Goal: Information Seeking & Learning: Learn about a topic

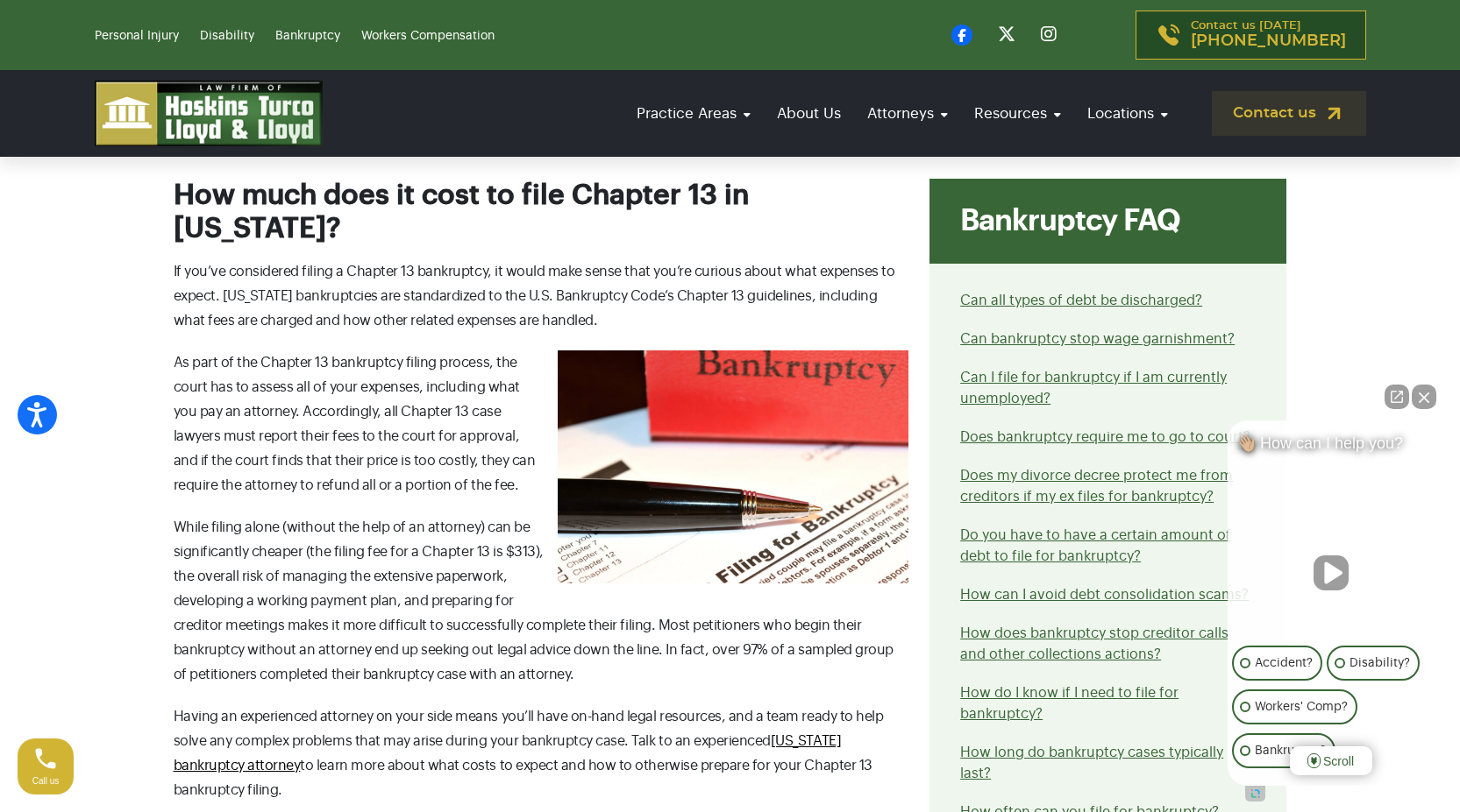
scroll to position [701, 0]
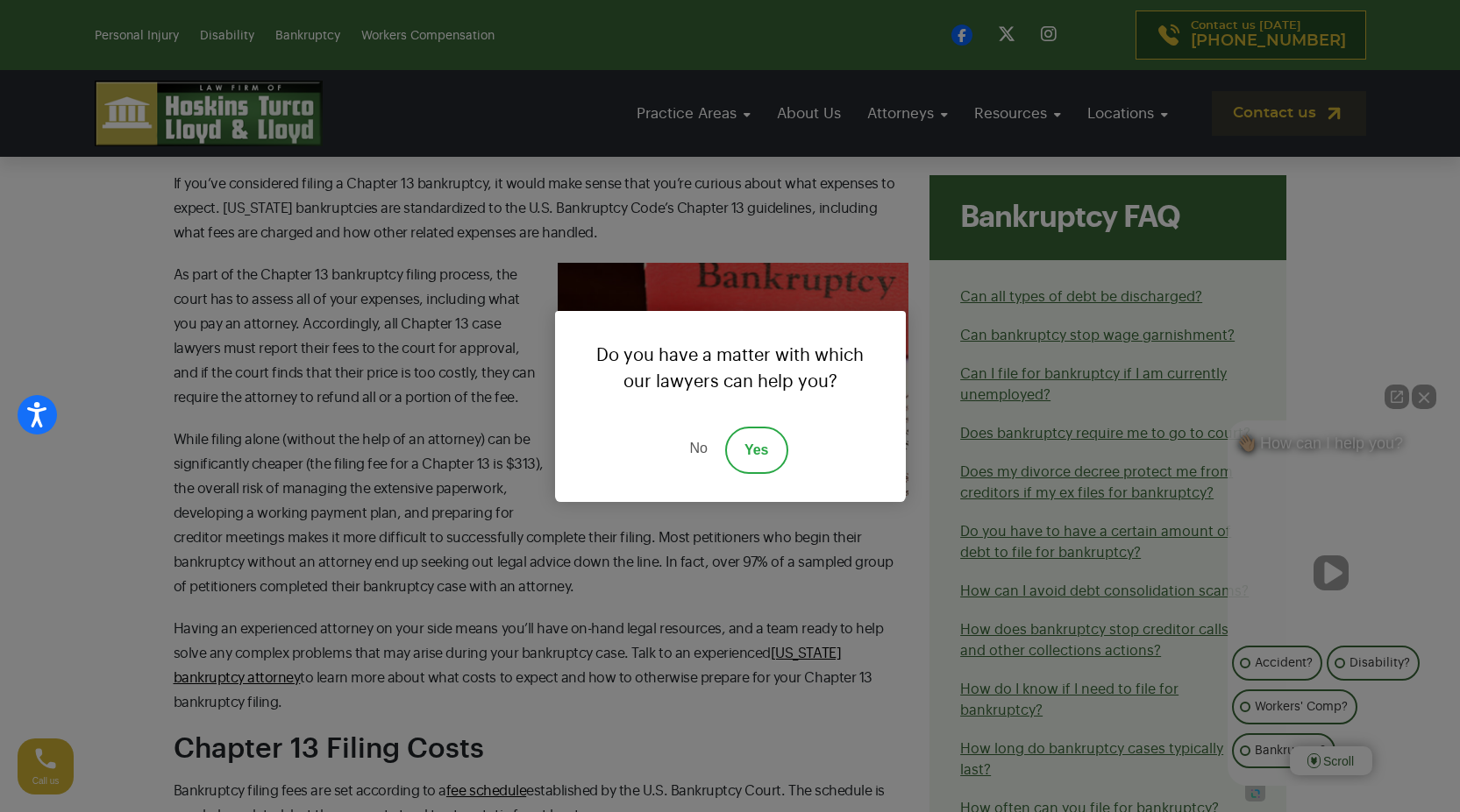
click at [698, 457] on link "No" at bounding box center [698, 450] width 53 height 47
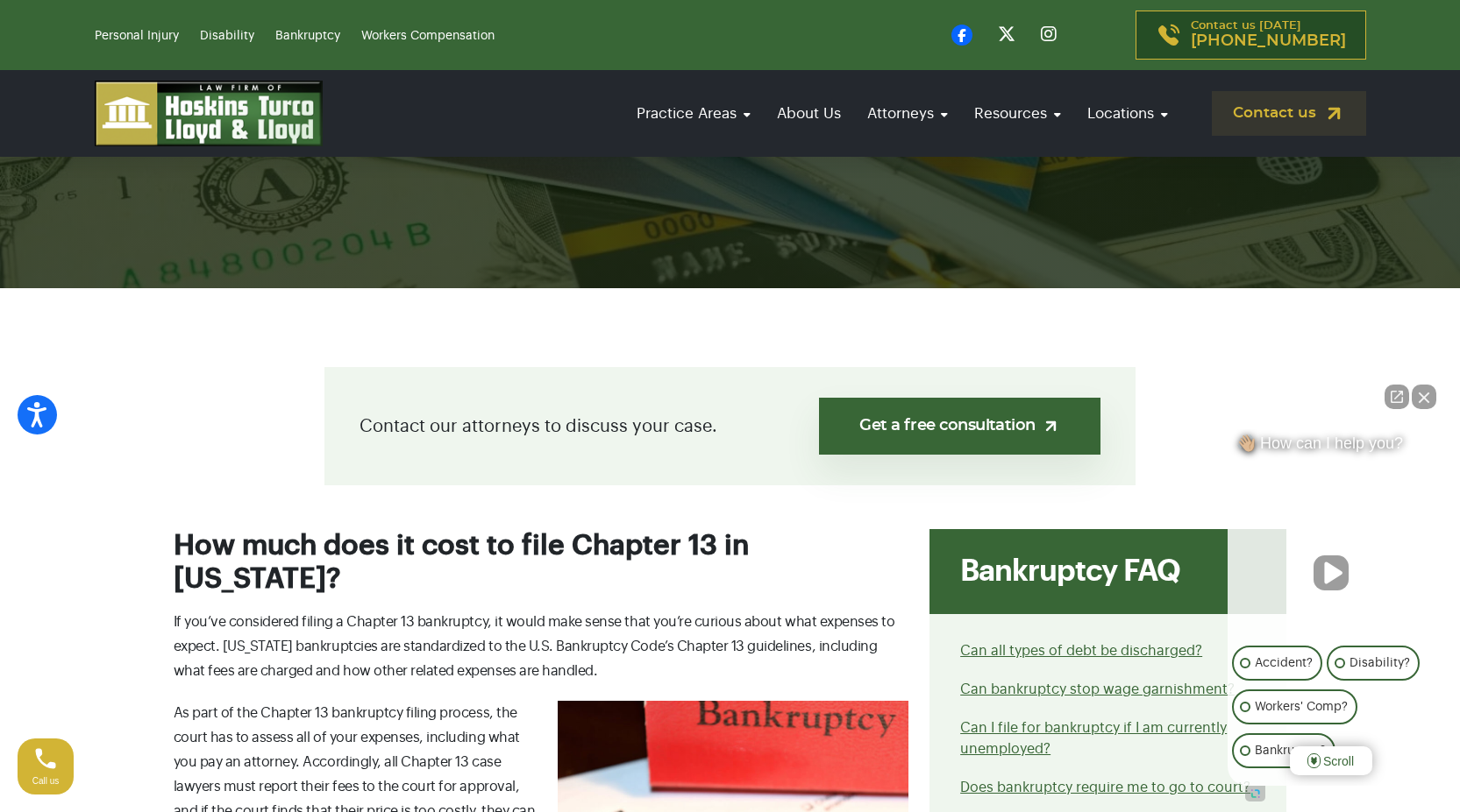
scroll to position [0, 0]
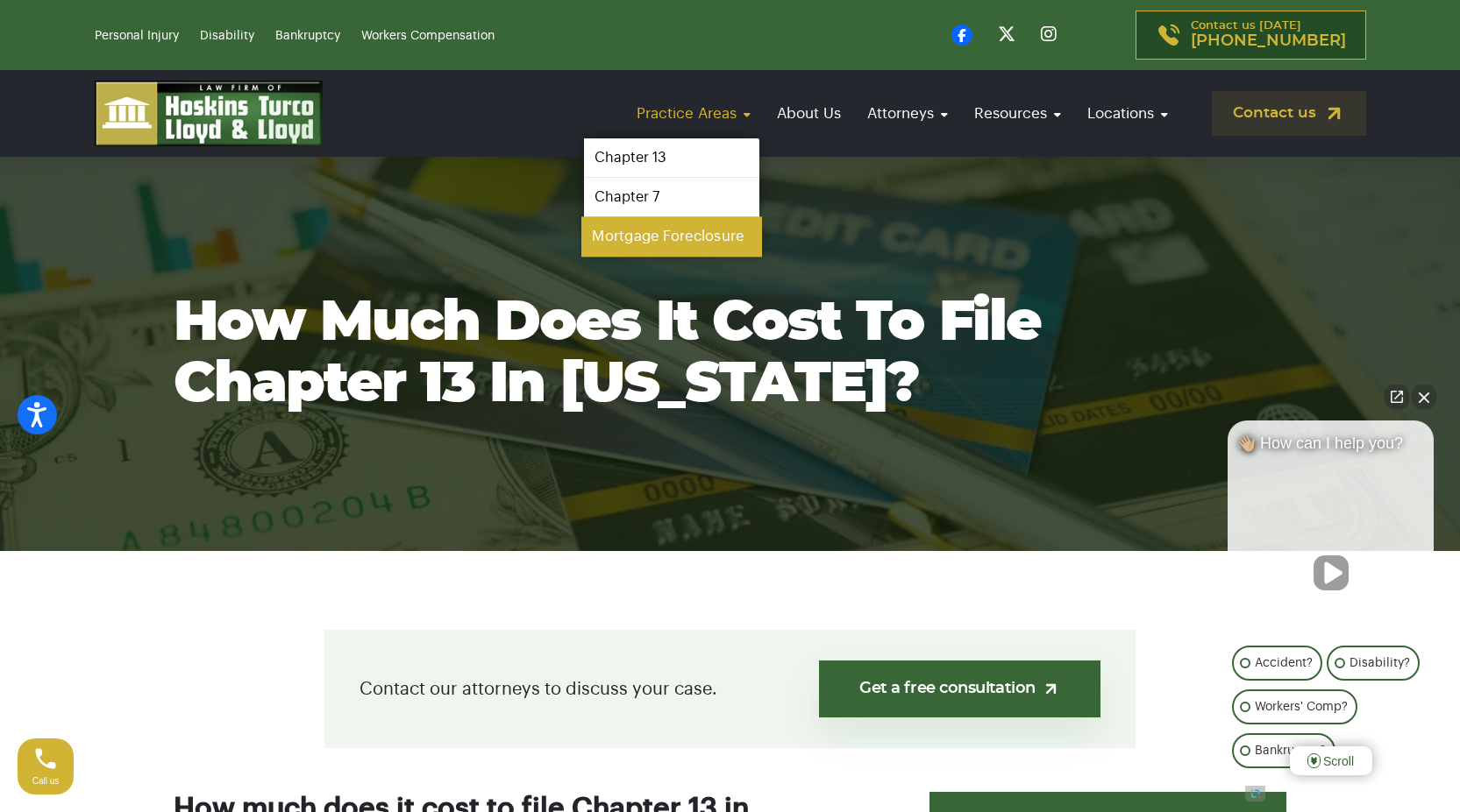
click at [636, 241] on link "Mortgage Foreclosure" at bounding box center [671, 237] width 180 height 40
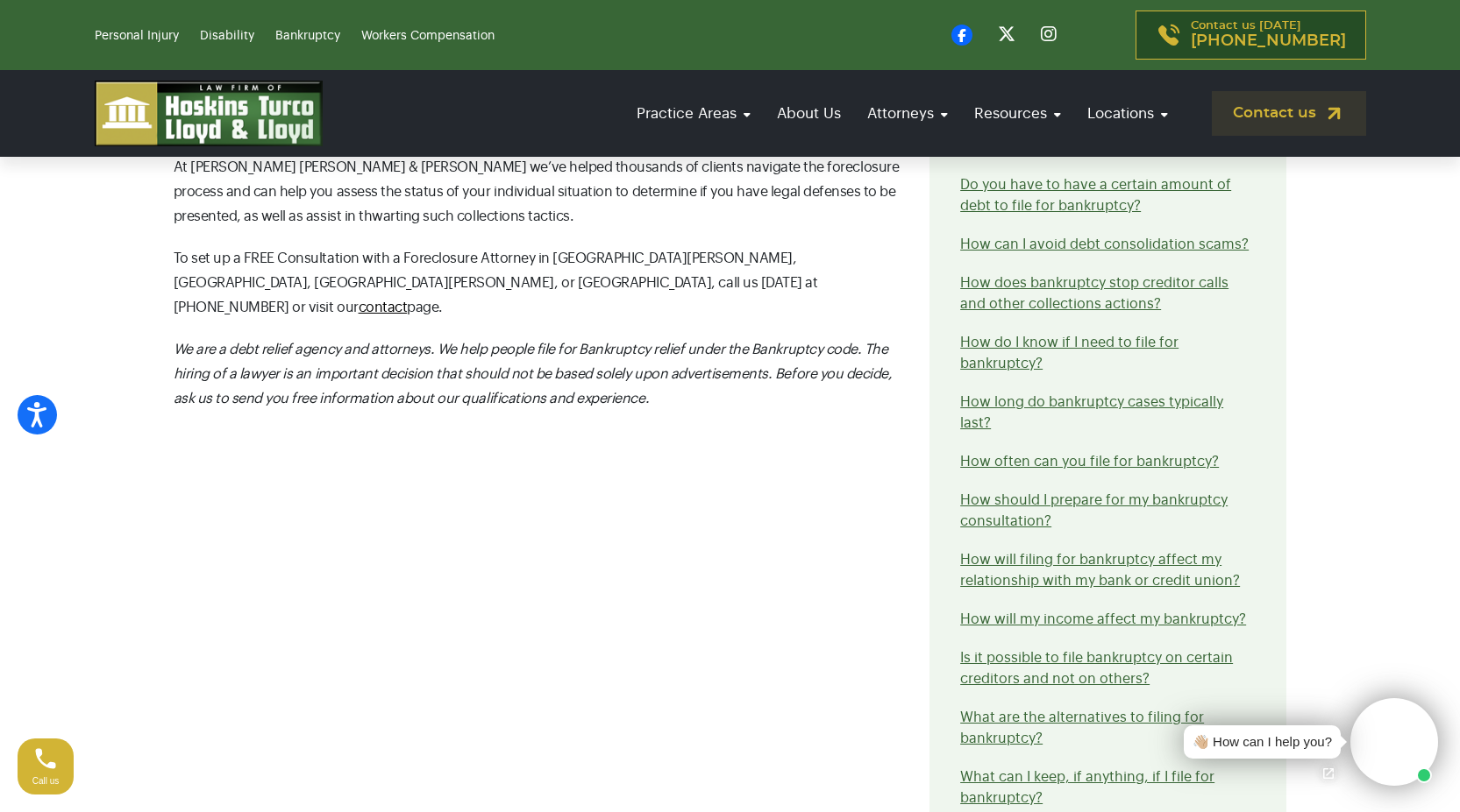
scroll to position [1052, 0]
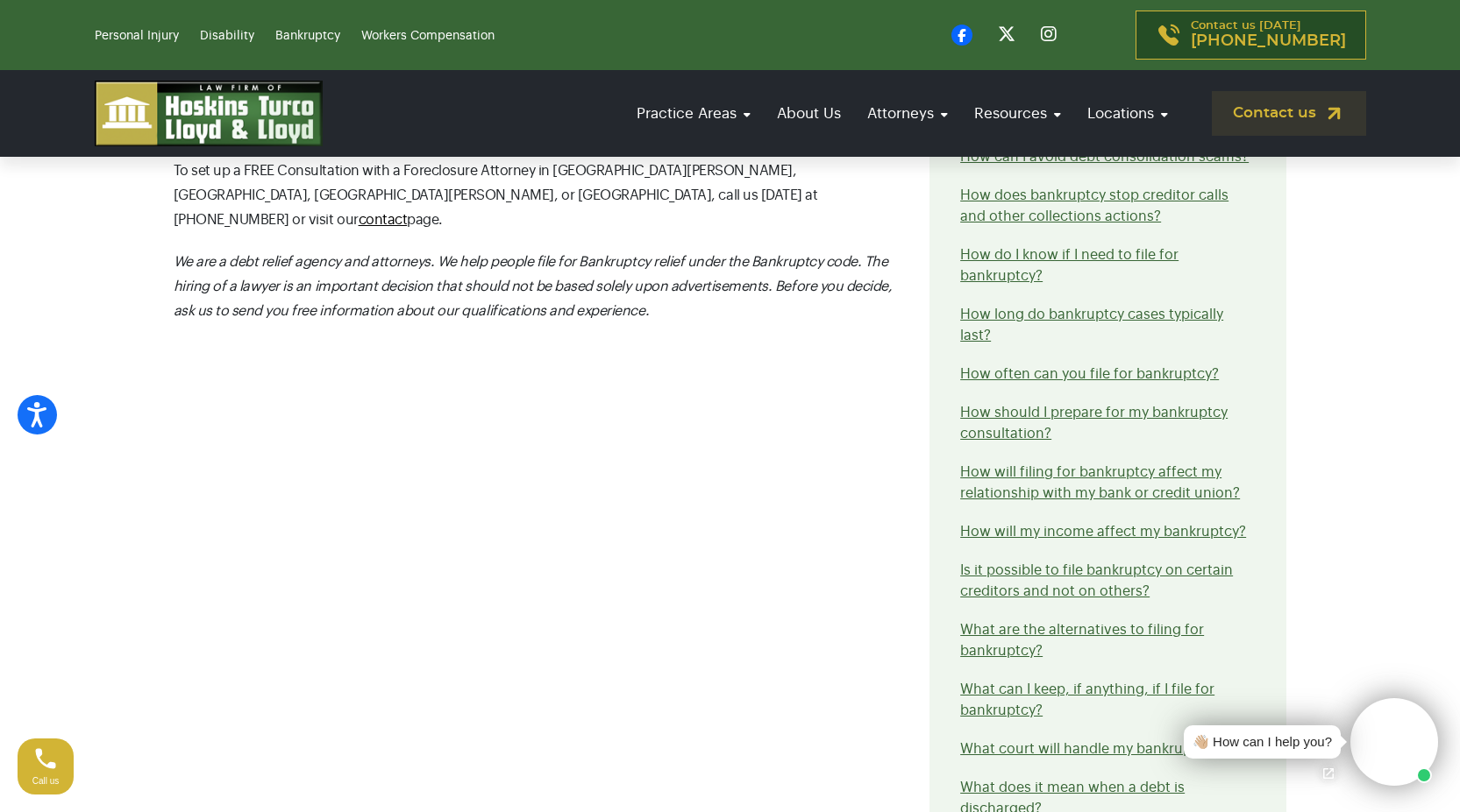
click at [1127, 381] on li "How often can you file for bankruptcy?" at bounding box center [1108, 374] width 295 height 21
click at [1139, 367] on li "How often can you file for bankruptcy?" at bounding box center [1108, 374] width 295 height 21
click at [1110, 374] on link "How often can you file for bankruptcy?" at bounding box center [1090, 374] width 259 height 14
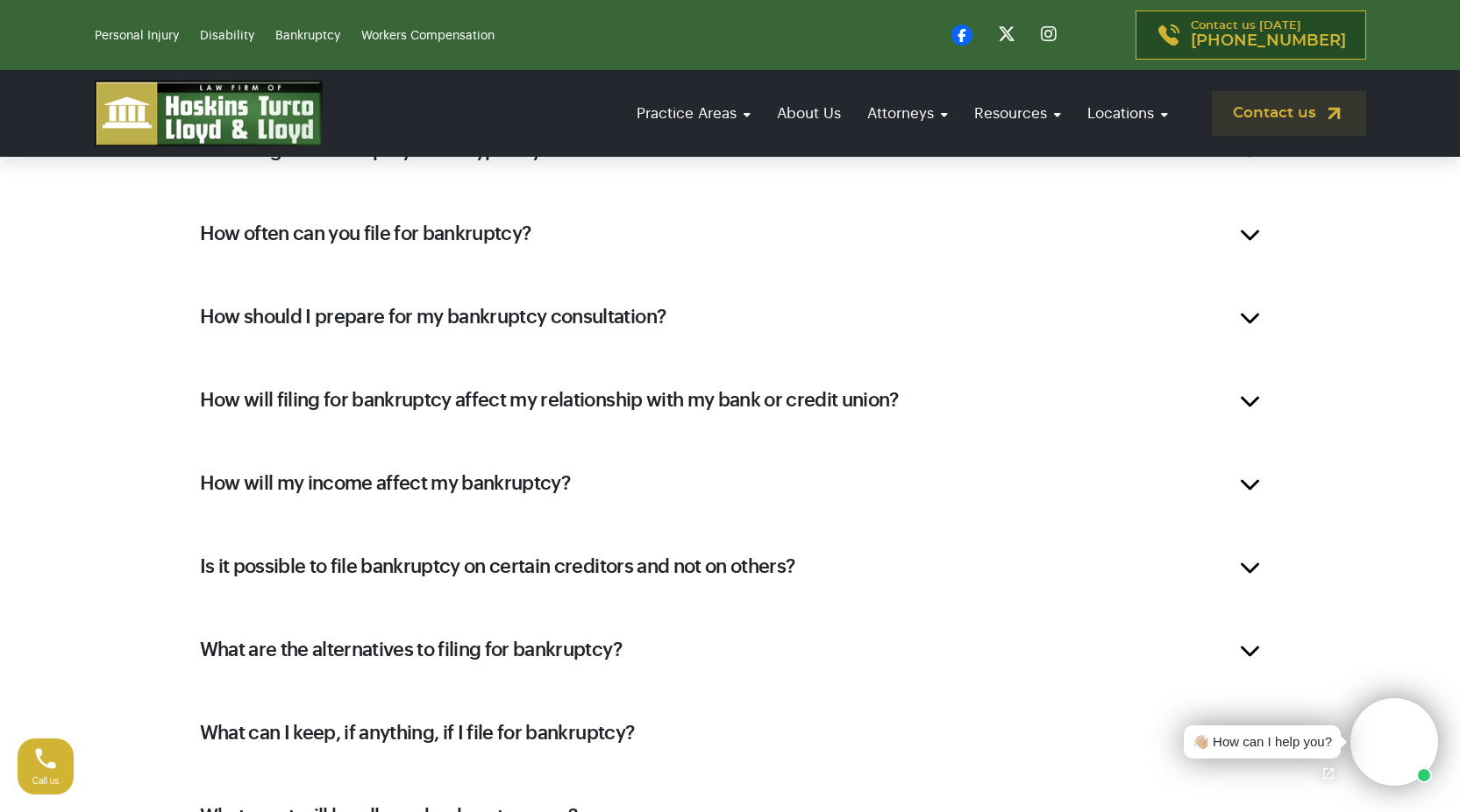
scroll to position [2259, 0]
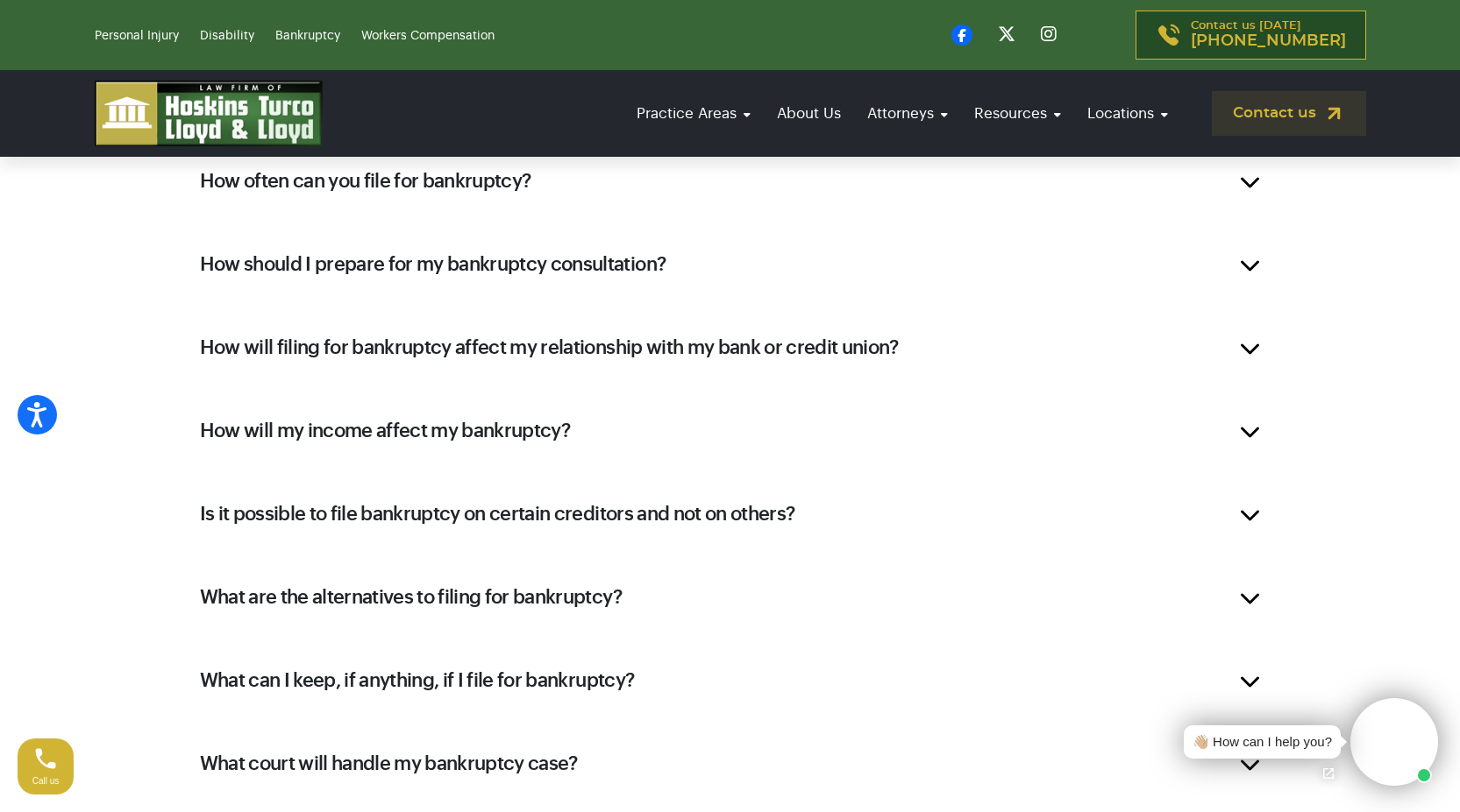
click at [456, 192] on h2 "How often can you file for bankruptcy?" at bounding box center [366, 181] width 331 height 26
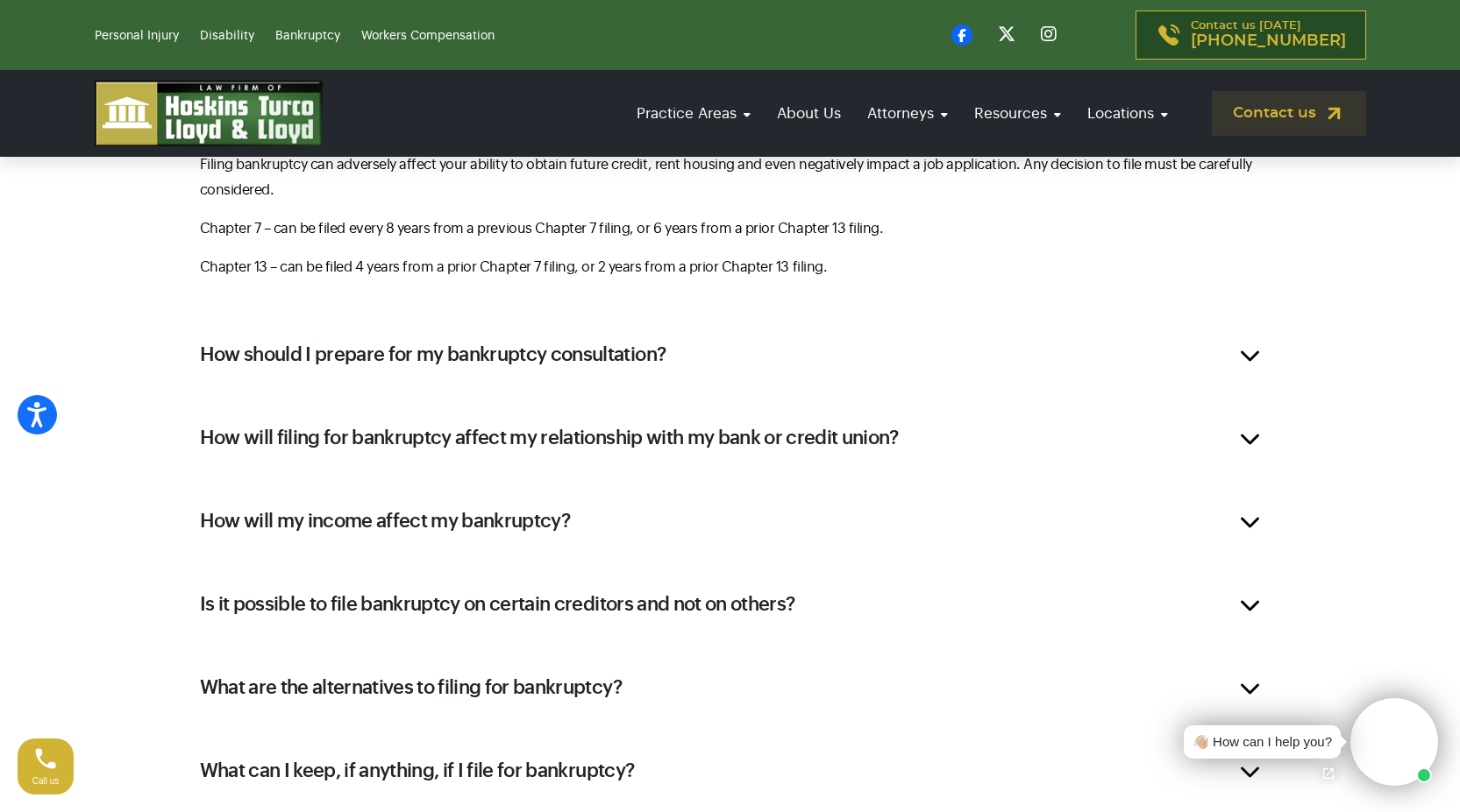
scroll to position [1986, 0]
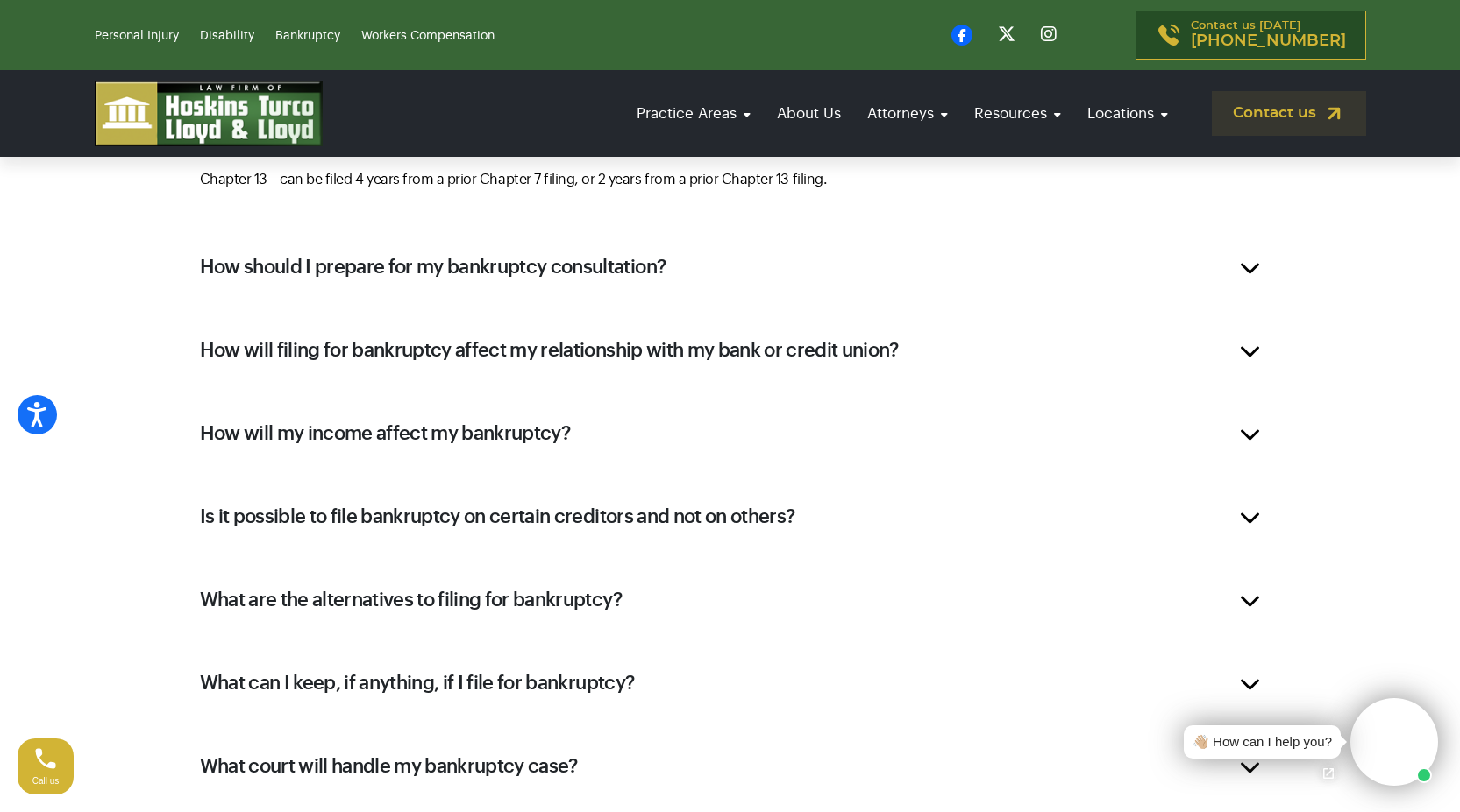
click at [512, 281] on h2 "How should I prepare for my bankruptcy consultation?" at bounding box center [433, 267] width 466 height 26
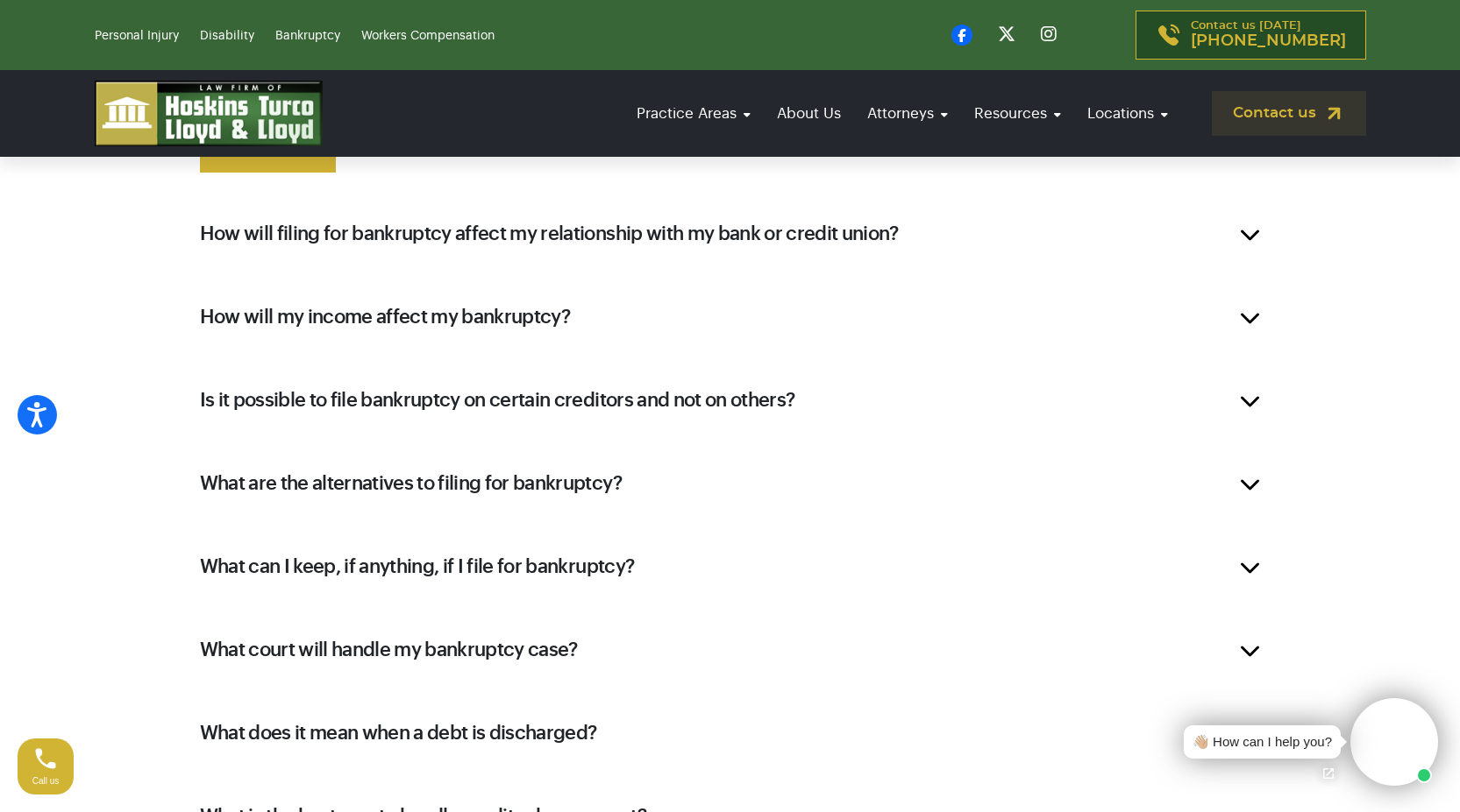
scroll to position [2161, 0]
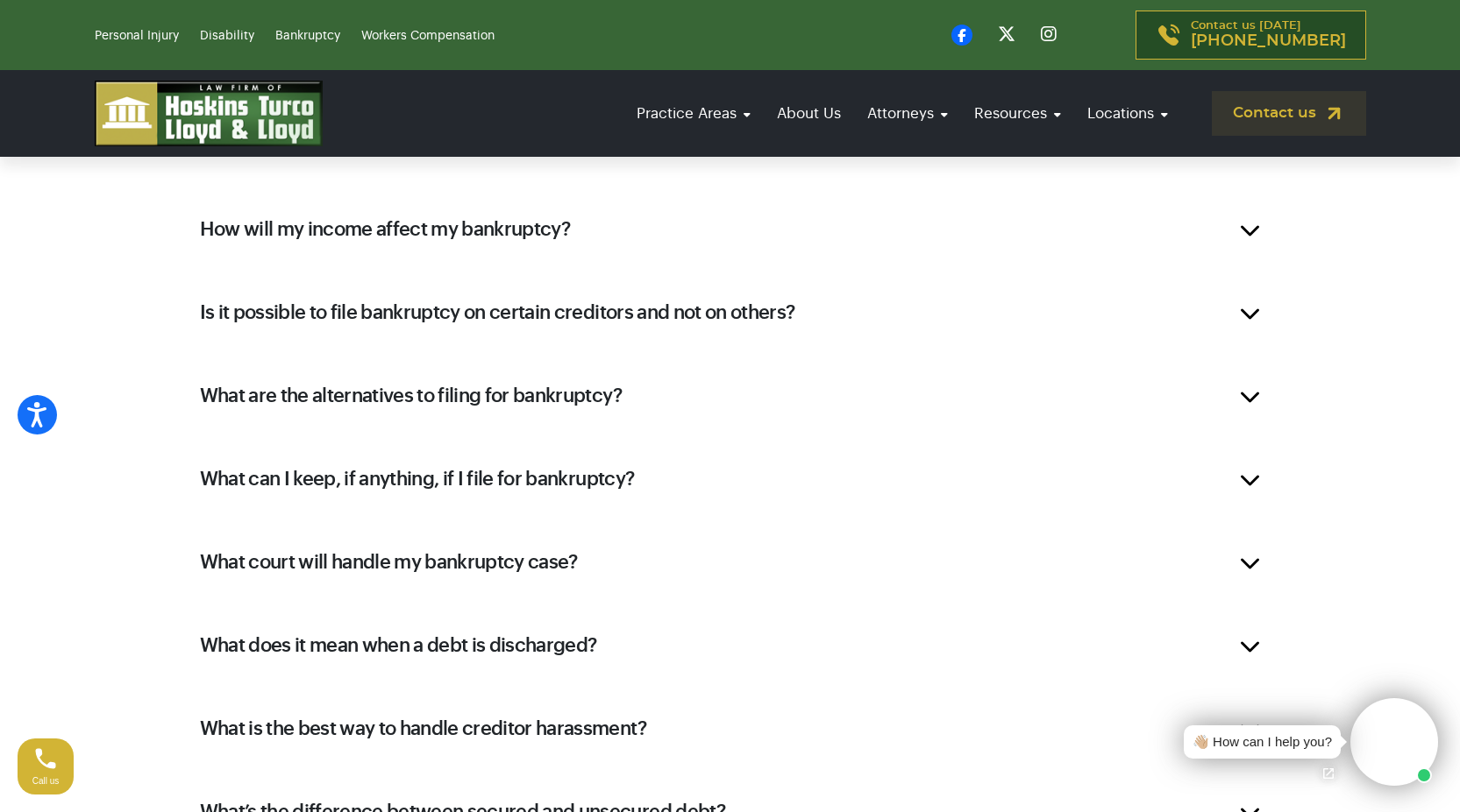
click at [603, 319] on h2 "Is it possible to file bankruptcy on certain creditors and not on others?" at bounding box center [497, 312] width 595 height 26
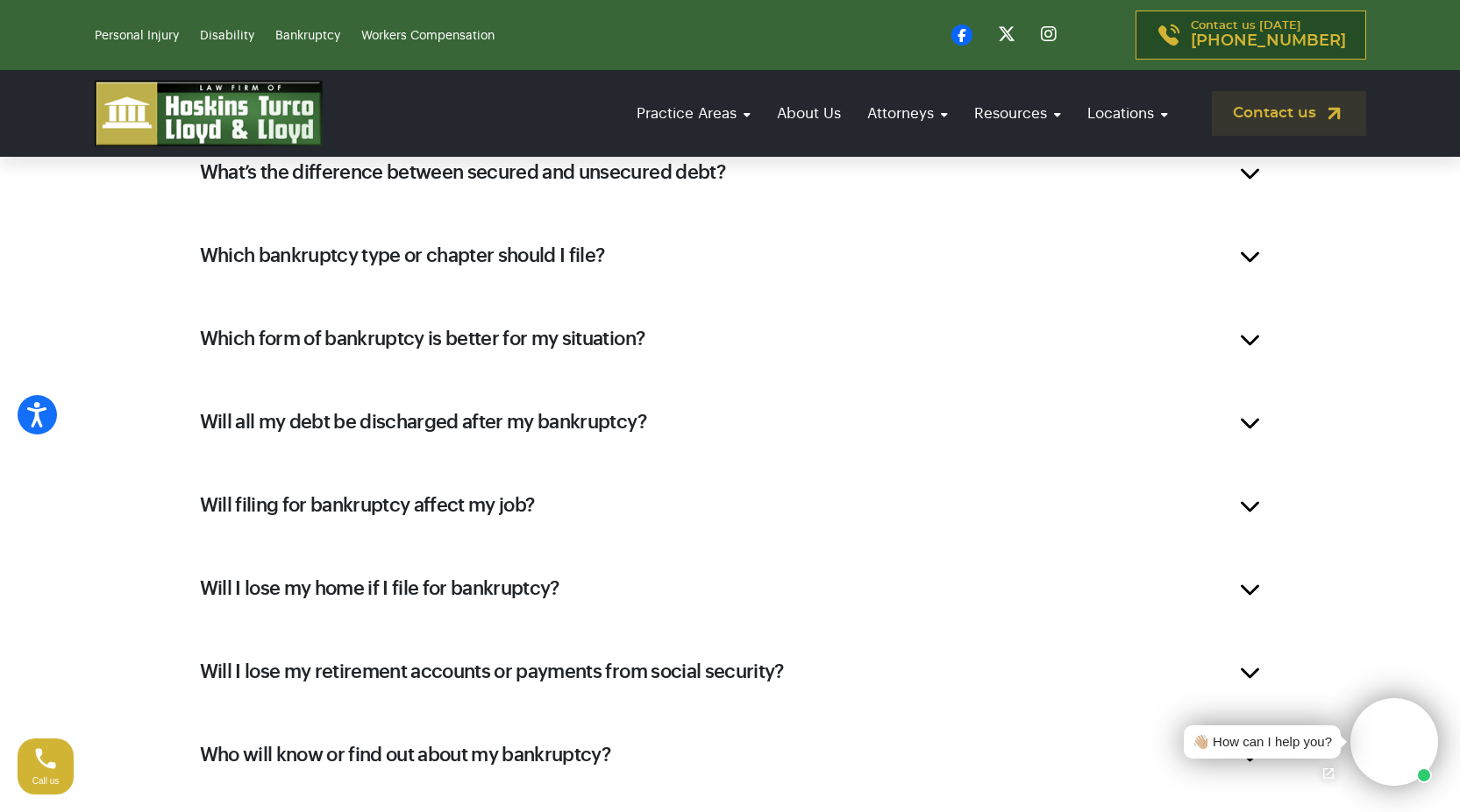
scroll to position [2889, 0]
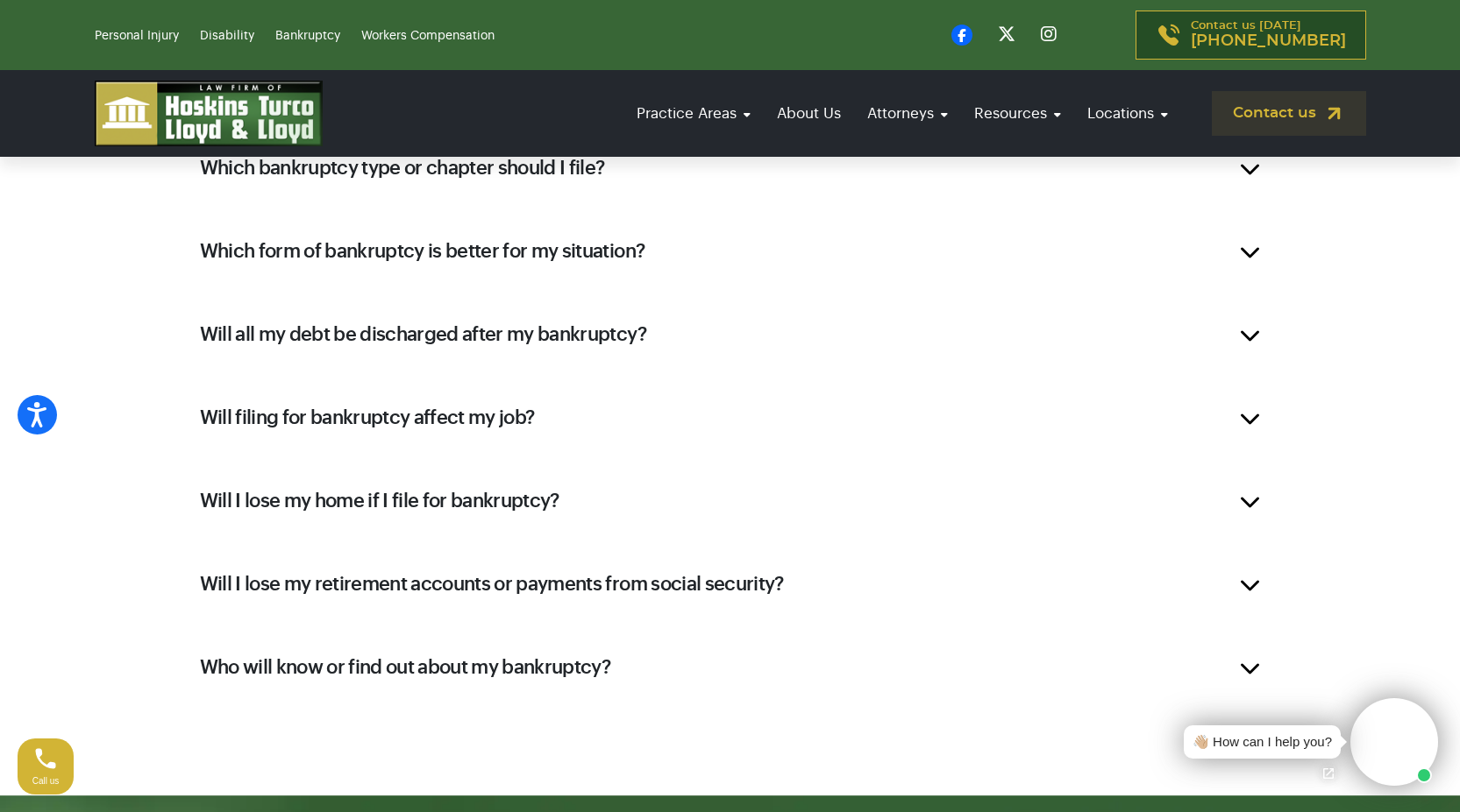
click at [450, 505] on h2 "Will I lose my home if I file for bankruptcy?" at bounding box center [379, 501] width 360 height 26
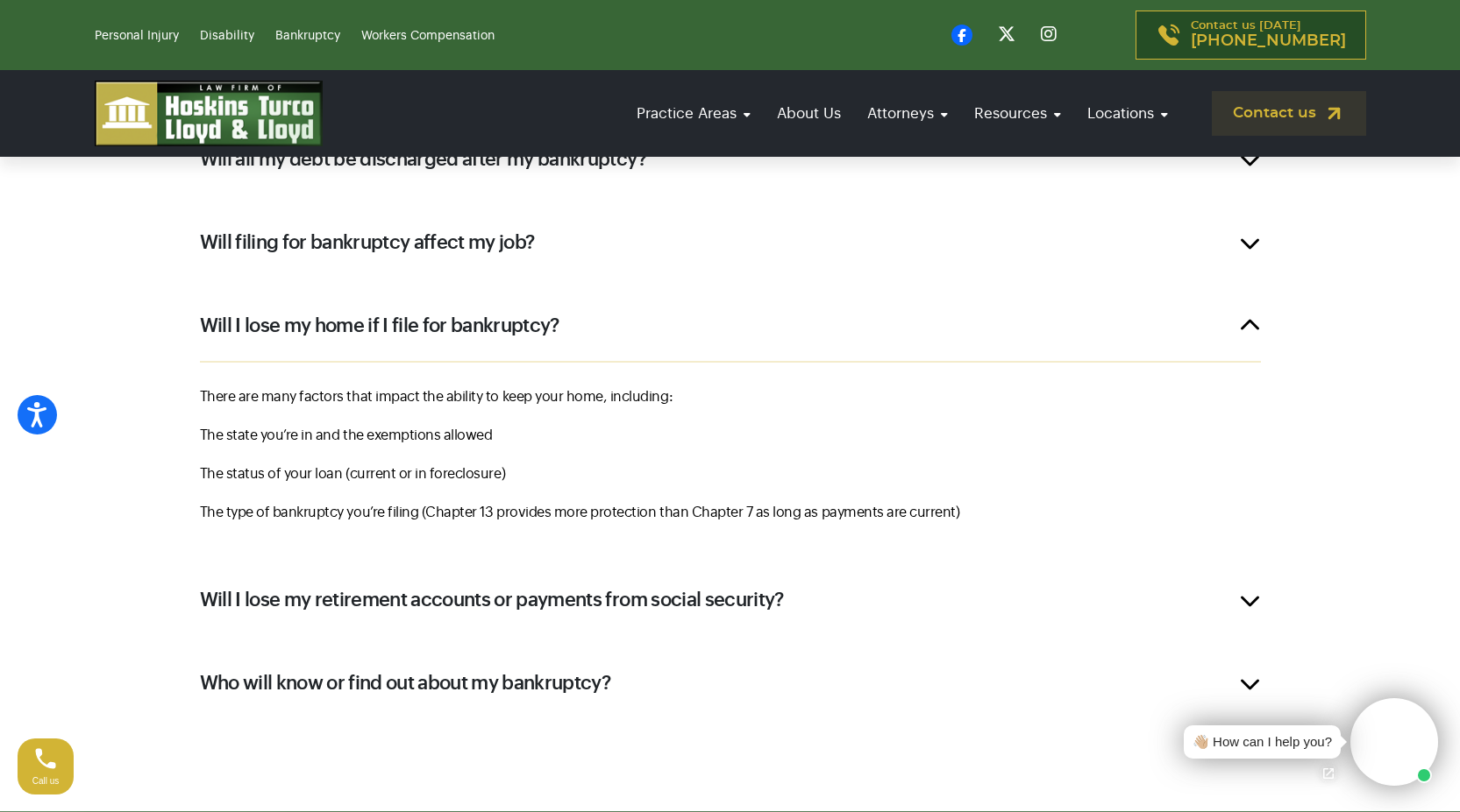
scroll to position [3003, 0]
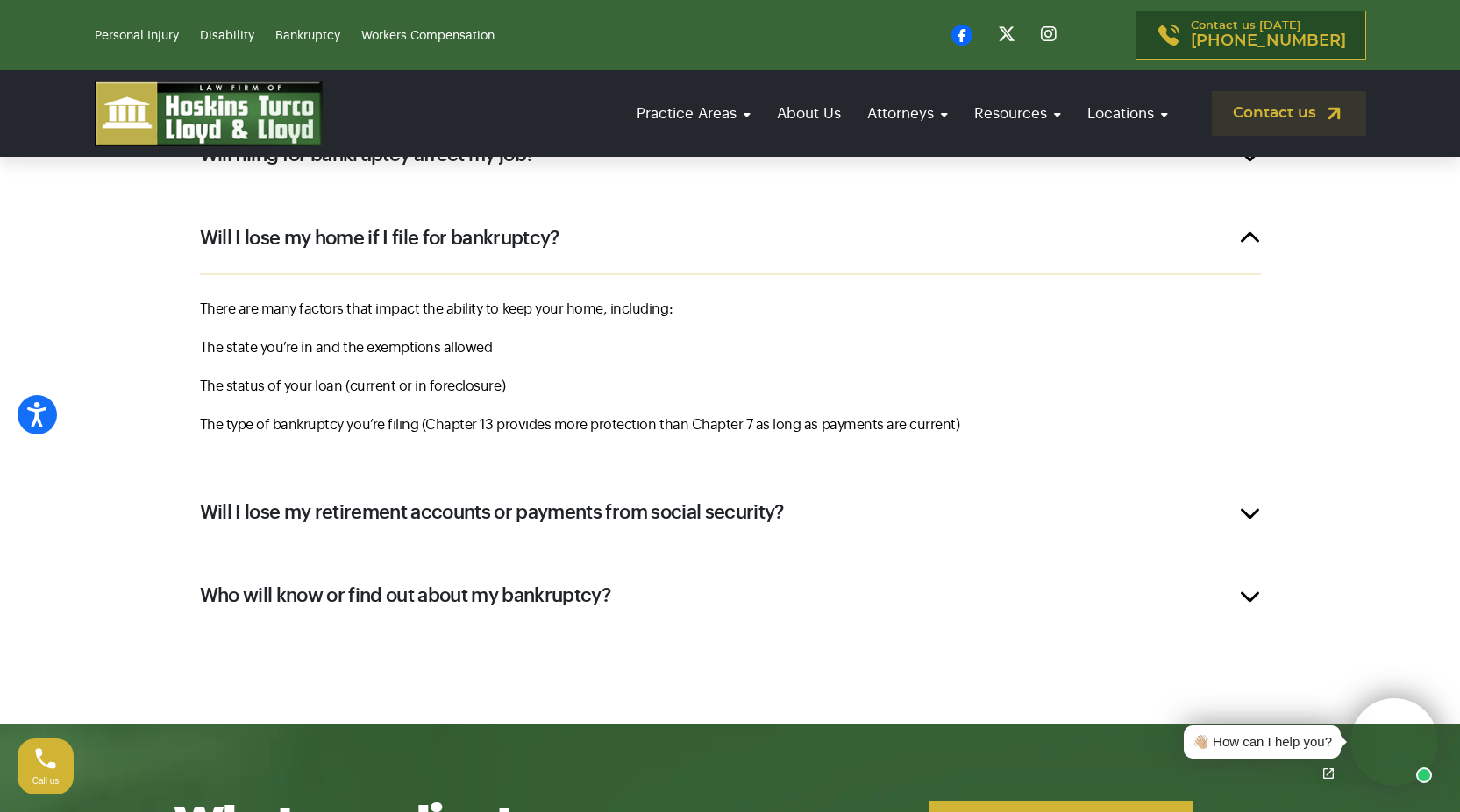
click at [700, 512] on h2 "Will I lose my retirement accounts or payments from social security?" at bounding box center [492, 512] width 584 height 26
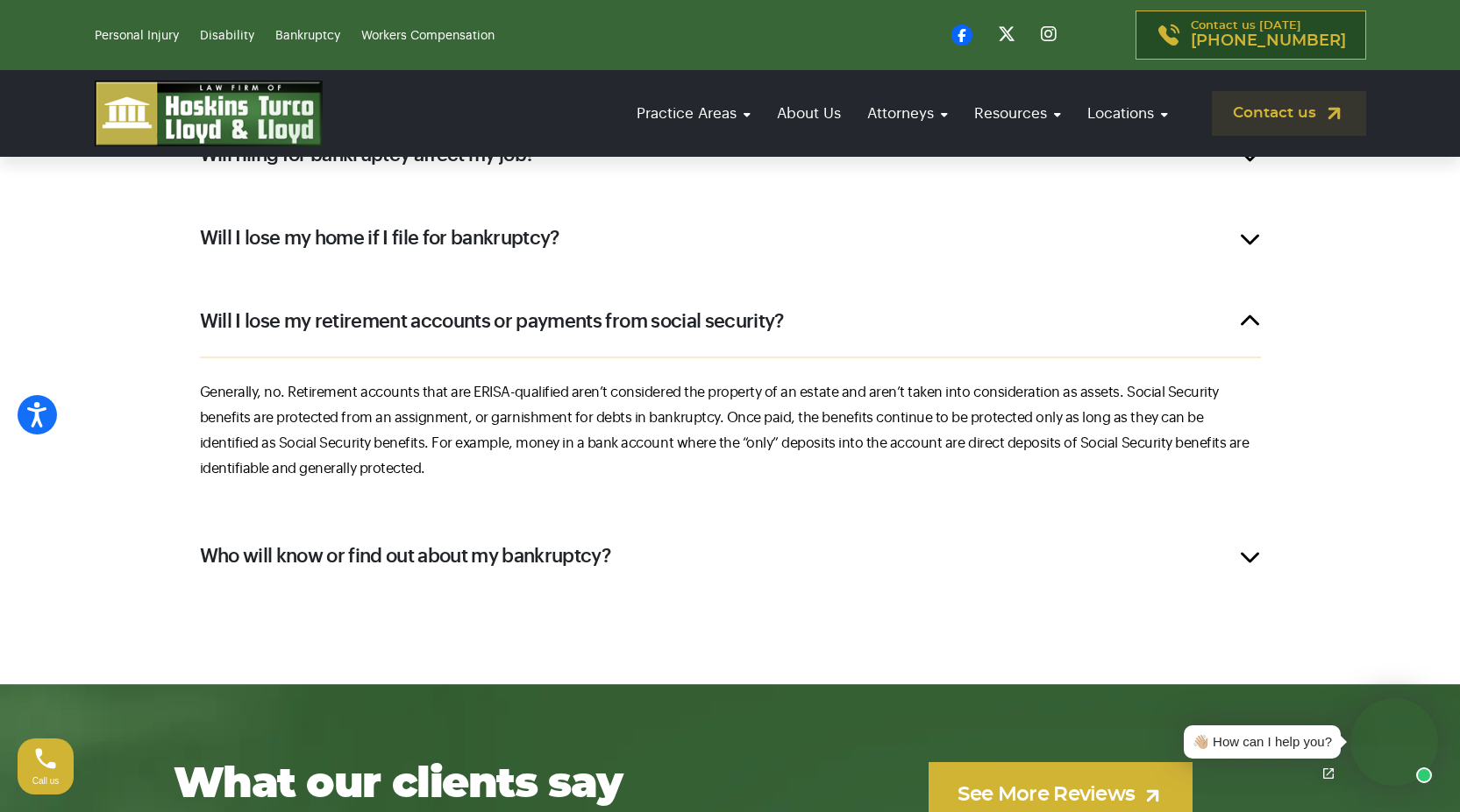
scroll to position [3090, 0]
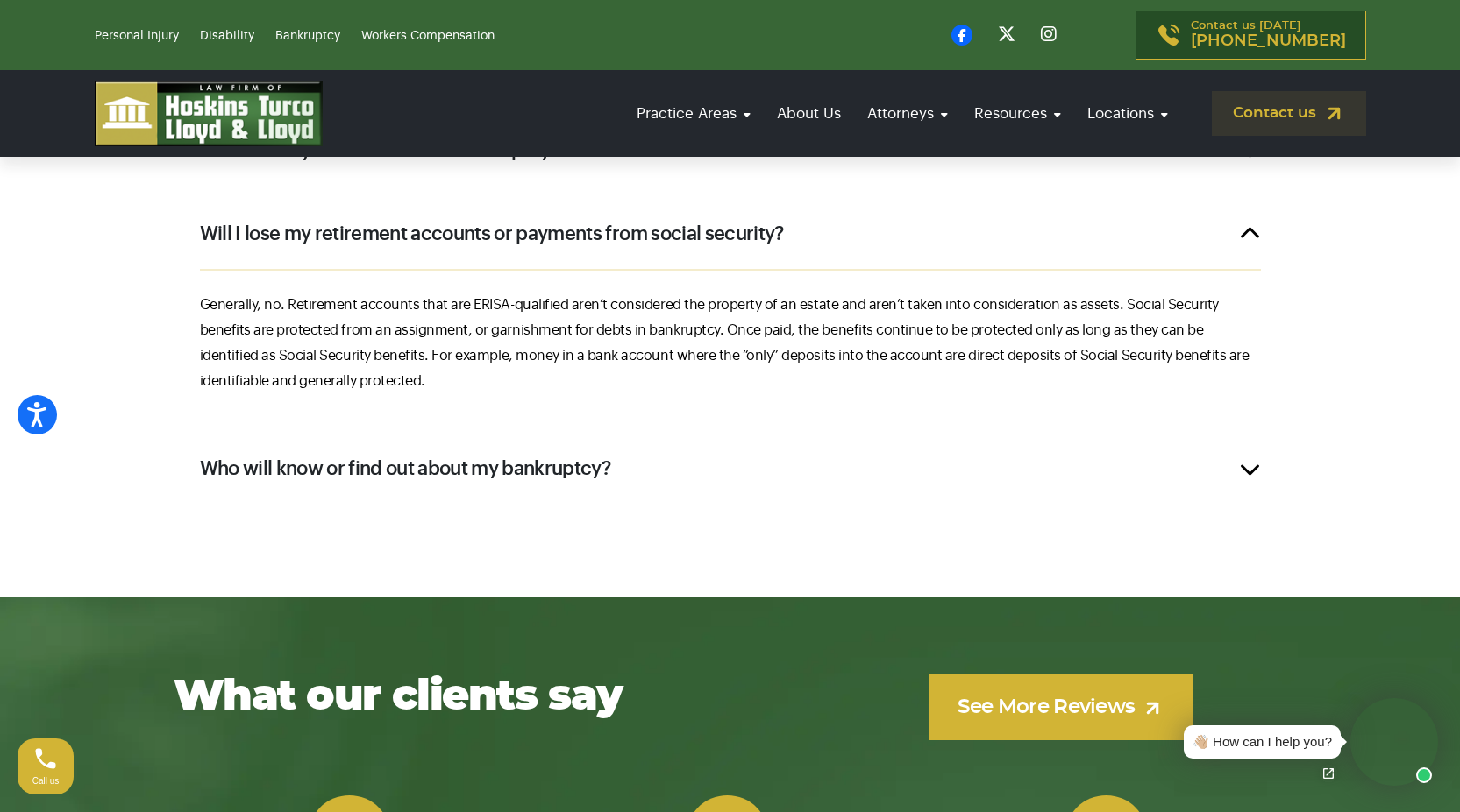
click at [400, 473] on h2 "Who will know or find out about my bankruptcy?" at bounding box center [406, 468] width 411 height 26
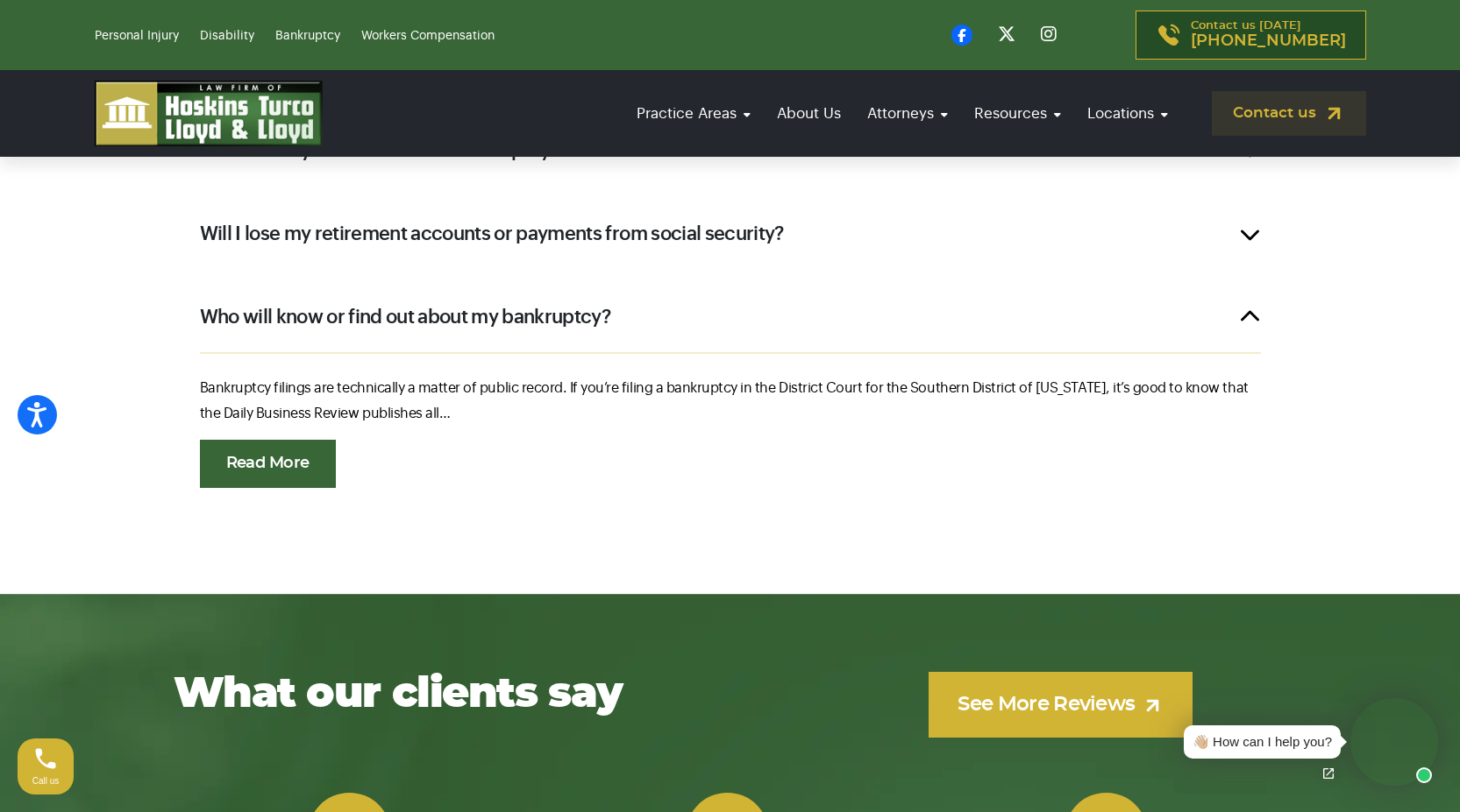
click at [297, 475] on link "Read More" at bounding box center [268, 463] width 136 height 48
